Goal: Book appointment/travel/reservation

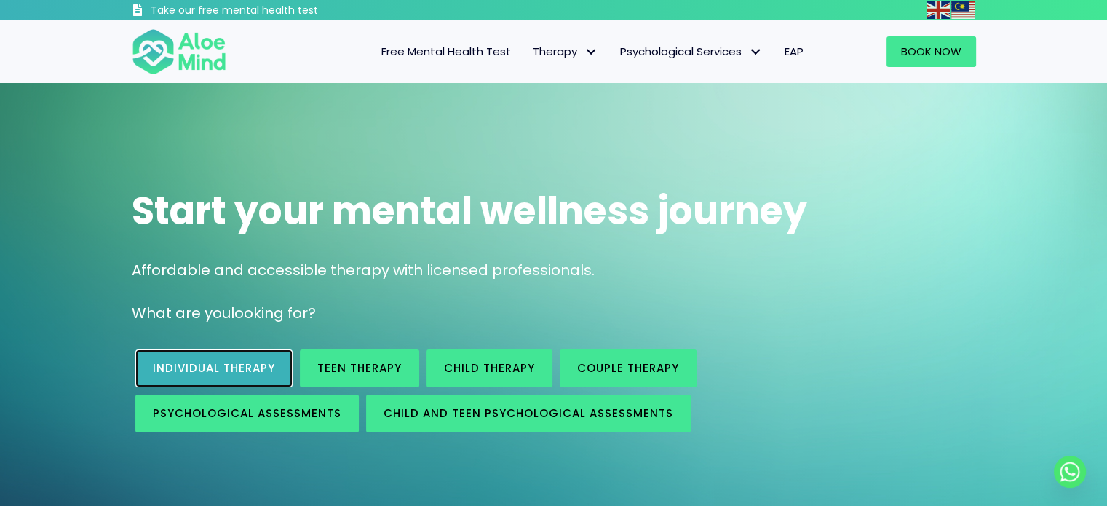
click at [206, 374] on span "Individual therapy" at bounding box center [214, 367] width 122 height 15
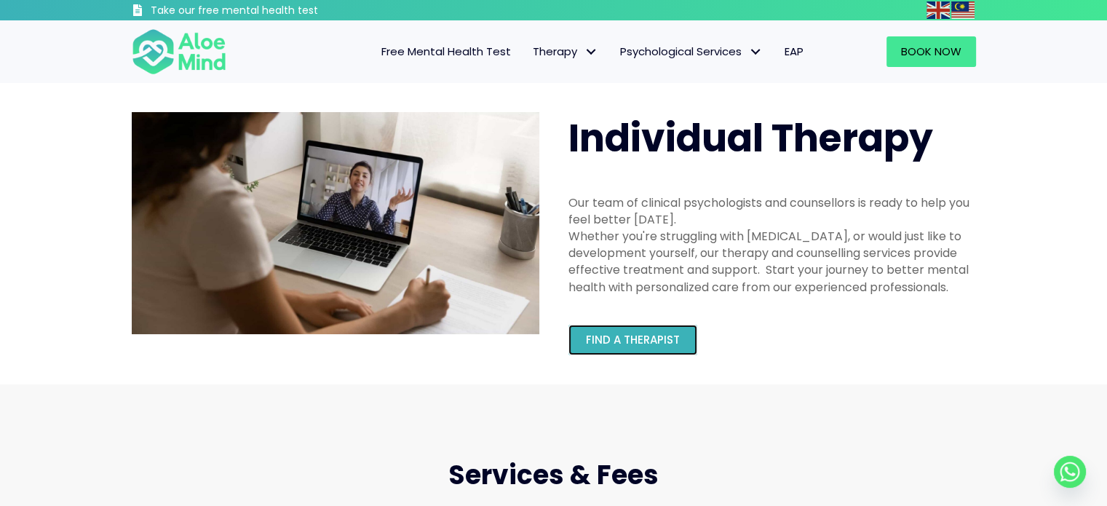
click at [657, 337] on span "Find a therapist" at bounding box center [633, 339] width 94 height 15
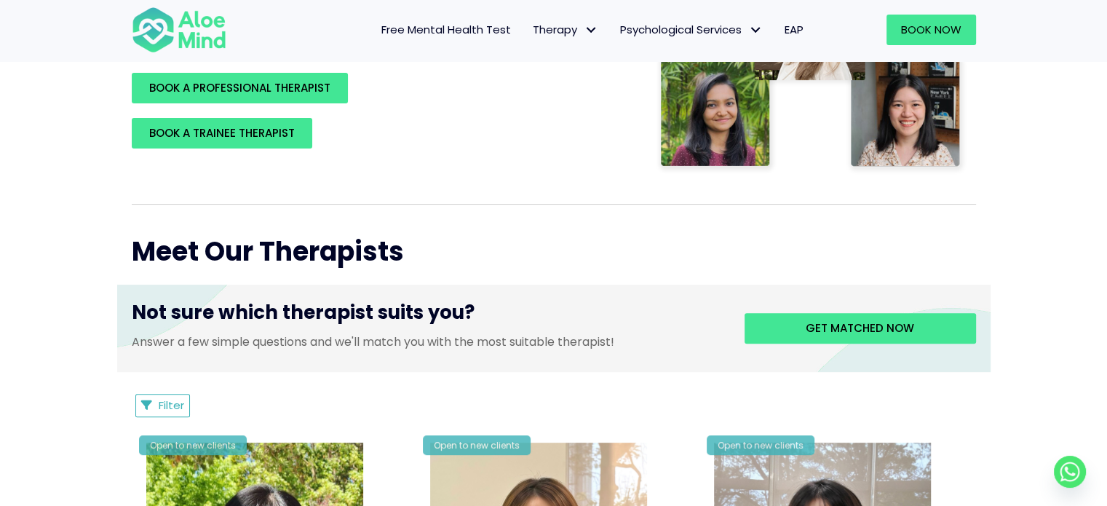
scroll to position [393, 0]
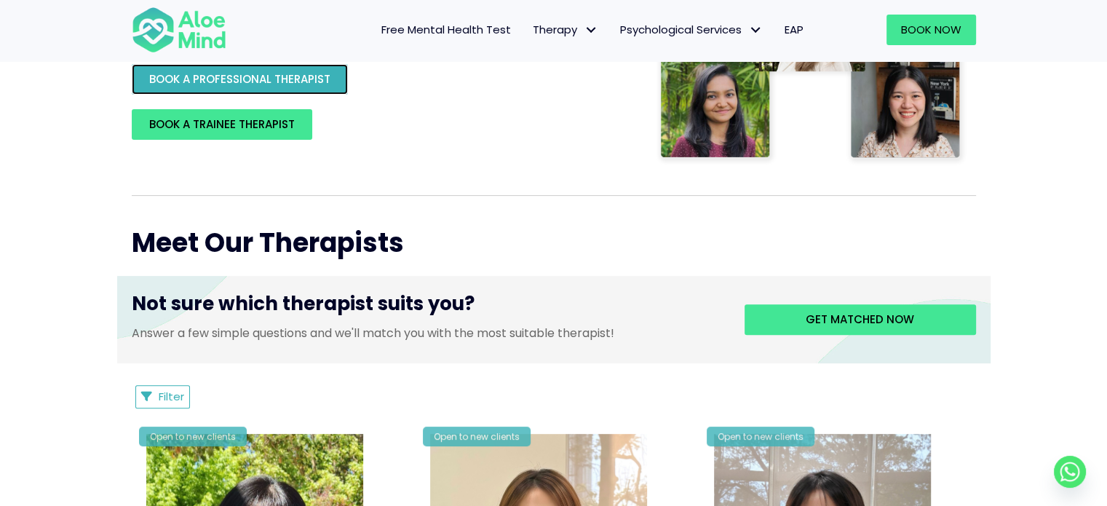
click at [251, 77] on span "BOOK A PROFESSIONAL THERAPIST" at bounding box center [239, 78] width 181 height 15
